Goal: Task Accomplishment & Management: Manage account settings

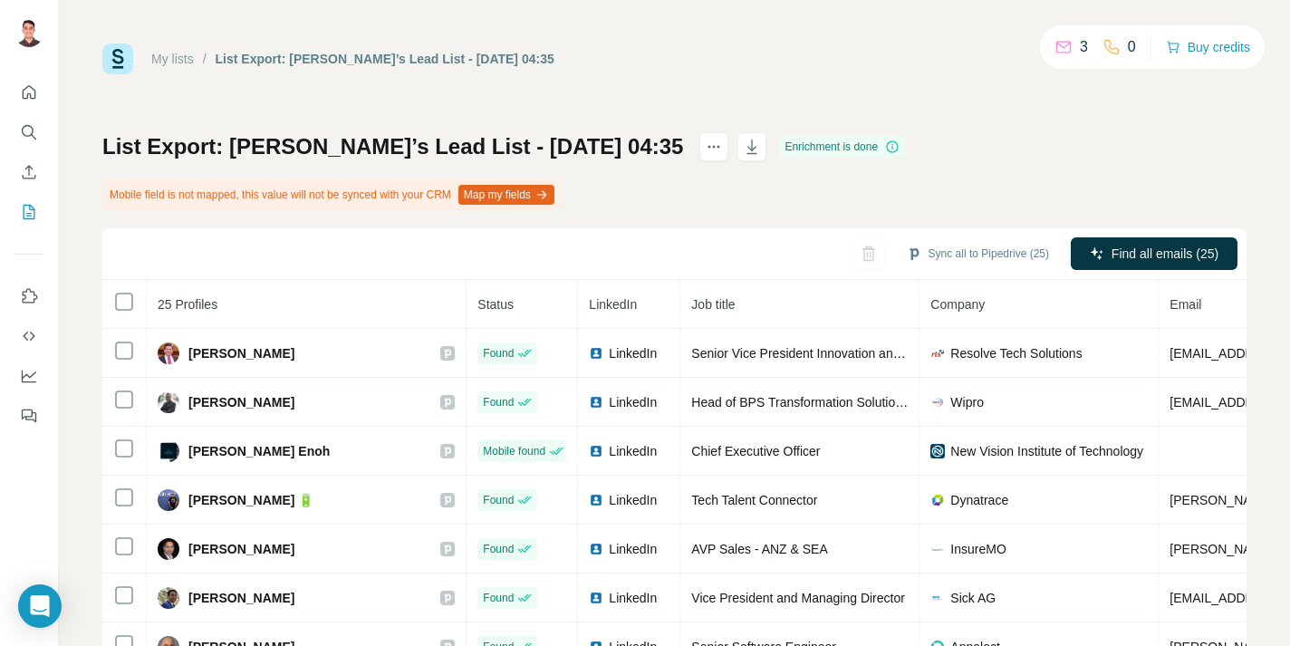
click at [163, 58] on link "My lists" at bounding box center [172, 59] width 43 height 14
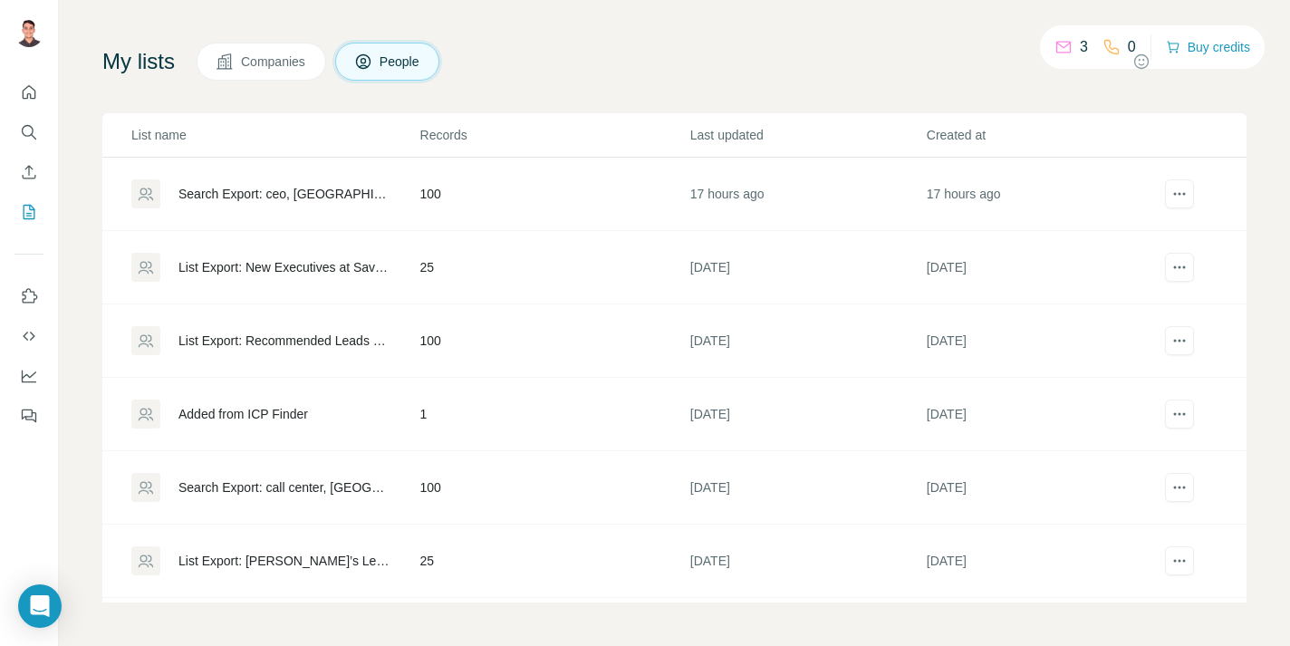
scroll to position [55, 0]
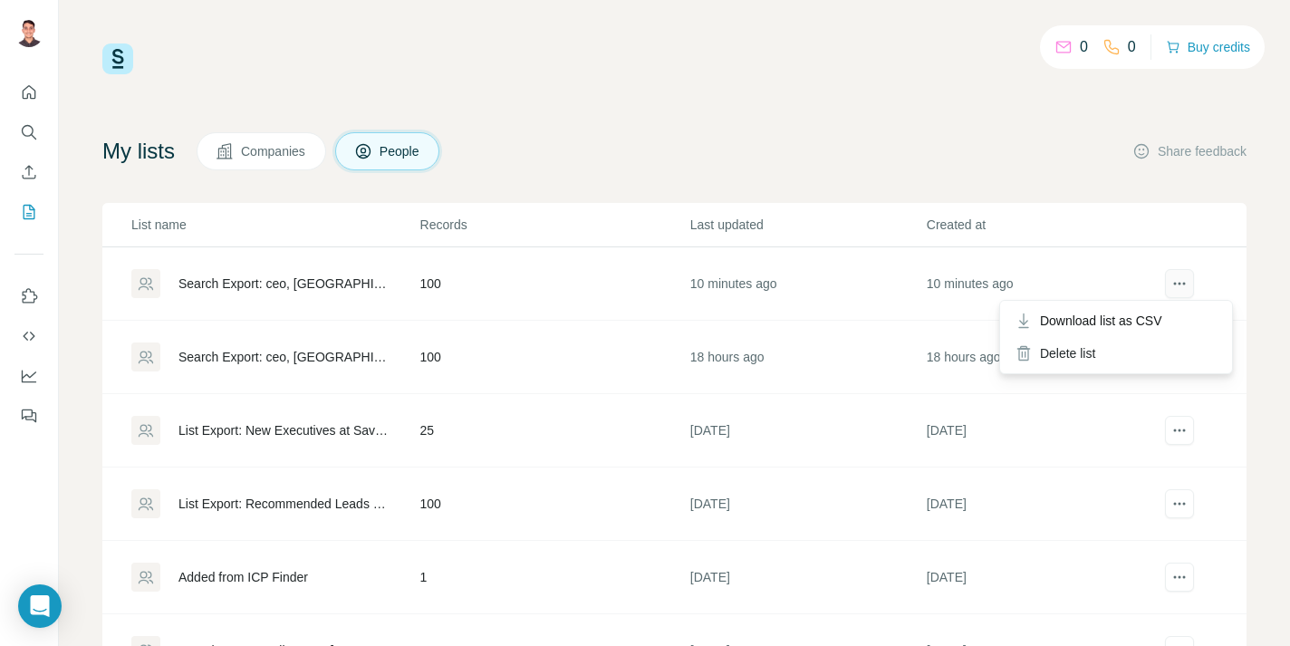
click at [1189, 283] on button "actions" at bounding box center [1179, 283] width 29 height 29
click at [308, 291] on div "Search Export: ceo, Australia, Hospitals and Health Care - 04/09/2025 01:52" at bounding box center [283, 283] width 211 height 18
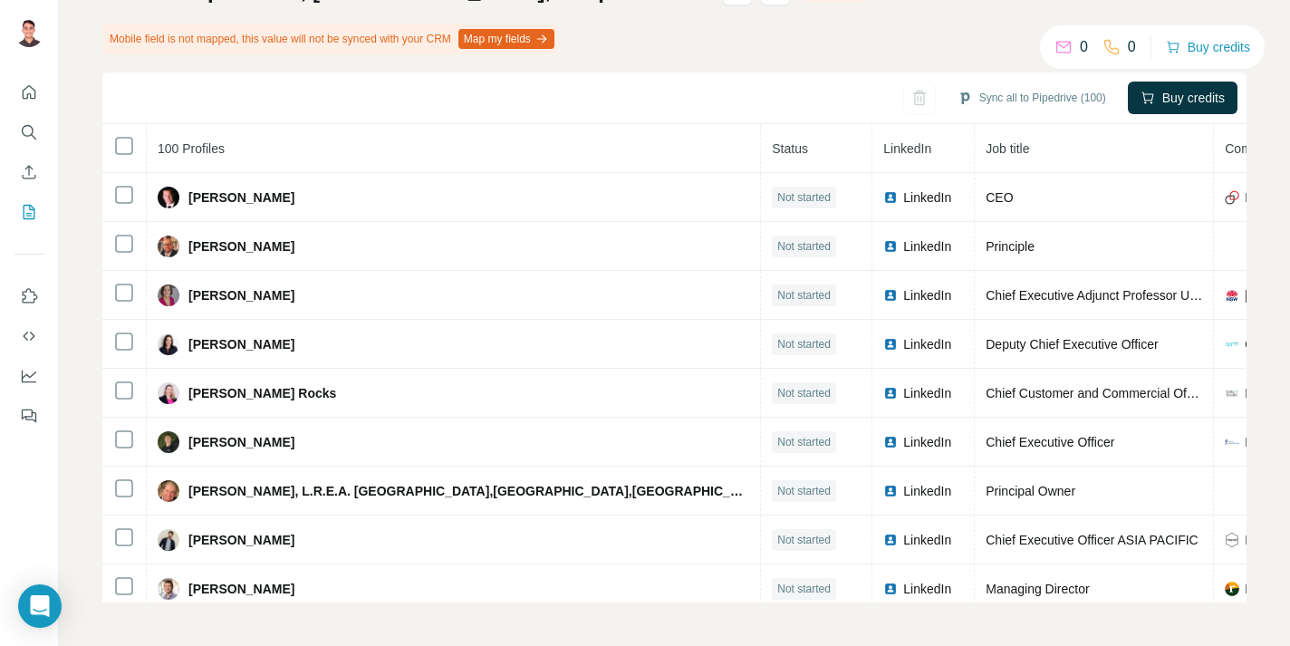
click at [798, 14] on div "Search Export: ceo, Australia, Hospitals and Health Care - 04/09/2025 01:52 Fai…" at bounding box center [674, 289] width 1144 height 626
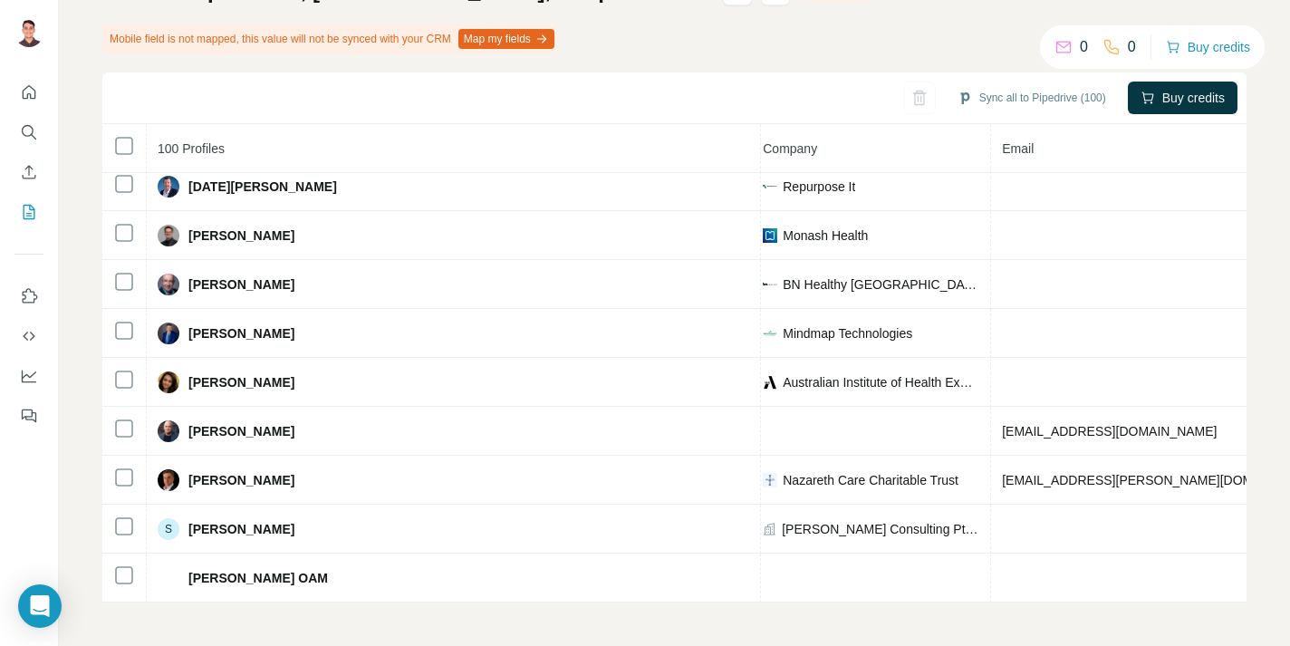
scroll to position [4462, 502]
